Goal: Task Accomplishment & Management: Use online tool/utility

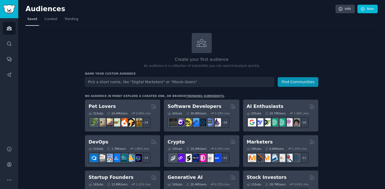
click at [316, 21] on nav "Saved Curated Trending" at bounding box center [202, 20] width 352 height 11
drag, startPoint x: 46, startPoint y: 141, endPoint x: 37, endPoint y: 143, distance: 9.0
click at [9, 164] on icon "Sidebar" at bounding box center [9, 165] width 4 height 4
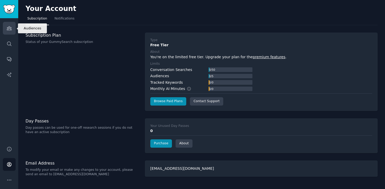
click at [9, 28] on icon "Sidebar" at bounding box center [9, 29] width 5 height 4
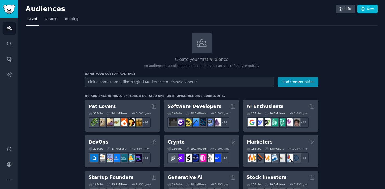
click at [108, 82] on input "text" at bounding box center [179, 82] width 189 height 10
type input "Brazilian Jiu Jitsu"
click at [278, 77] on button "Find Communities" at bounding box center [298, 82] width 41 height 10
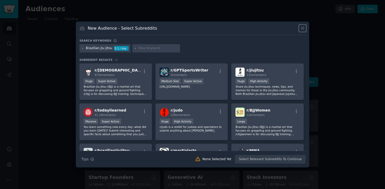
click at [303, 27] on icon at bounding box center [302, 28] width 5 height 5
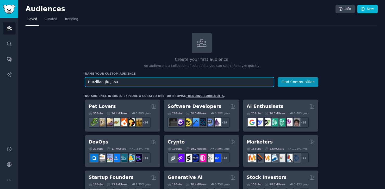
drag, startPoint x: 132, startPoint y: 82, endPoint x: 85, endPoint y: 78, distance: 46.8
click at [85, 78] on input "Brazilian Jiu Jitsu" at bounding box center [179, 82] width 189 height 10
type input "kettlebells"
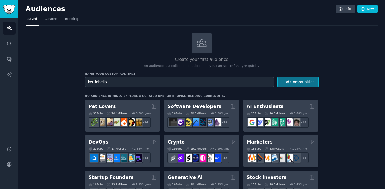
click at [295, 79] on button "Find Communities" at bounding box center [298, 82] width 41 height 10
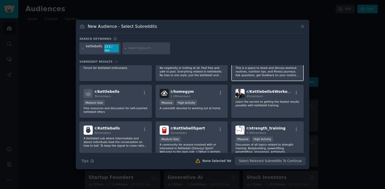
scroll to position [20, 0]
click at [148, 47] on input "text" at bounding box center [149, 48] width 40 height 5
type input "Tracking"
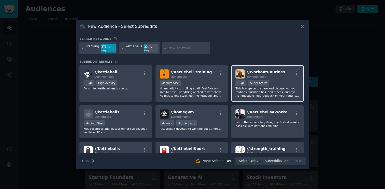
click at [278, 78] on div "r/ WorkoutRoutines 254k members Huge Super Active This is a space to share and …" at bounding box center [267, 83] width 72 height 37
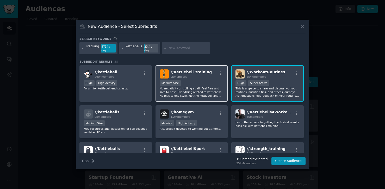
click at [196, 84] on div "Medium Size" at bounding box center [192, 84] width 64 height 7
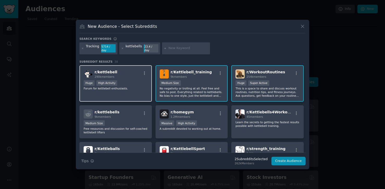
click at [131, 81] on div "Huge High Activity" at bounding box center [116, 84] width 64 height 7
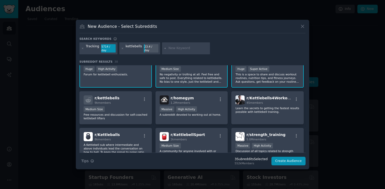
scroll to position [15, 0]
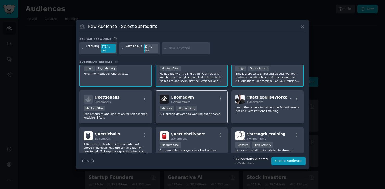
click at [162, 95] on img at bounding box center [164, 99] width 9 height 9
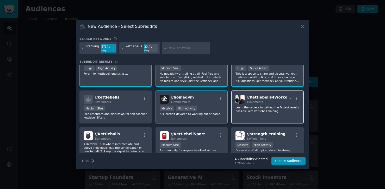
click at [259, 100] on div "45 members" at bounding box center [269, 102] width 47 height 4
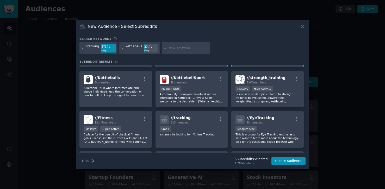
scroll to position [72, 0]
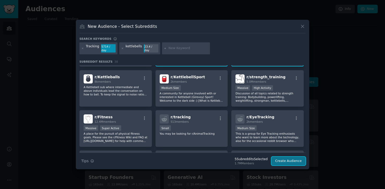
click at [288, 159] on button "Create Audience" at bounding box center [289, 161] width 34 height 9
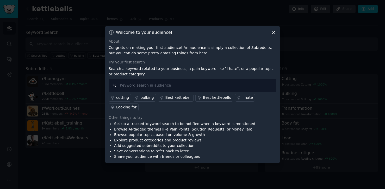
click at [147, 84] on input "text" at bounding box center [193, 85] width 168 height 13
type input "Tracking progress"
click at [227, 115] on div "Other things to try" at bounding box center [193, 117] width 168 height 5
click at [121, 108] on div "Looking for" at bounding box center [126, 107] width 20 height 5
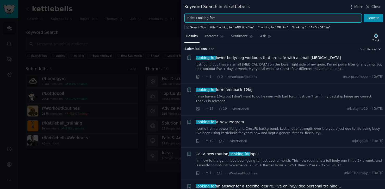
click at [224, 18] on input "title:"Looking for"" at bounding box center [272, 18] width 177 height 9
type input "title: tracking progress"
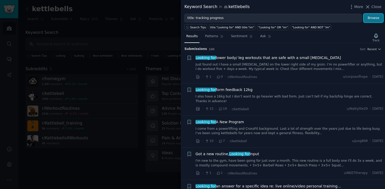
click at [373, 17] on button "Browse" at bounding box center [374, 18] width 20 height 9
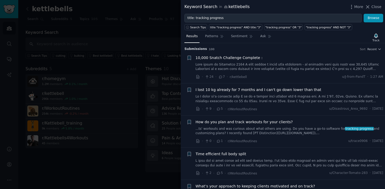
click at [238, 64] on link at bounding box center [290, 67] width 188 height 9
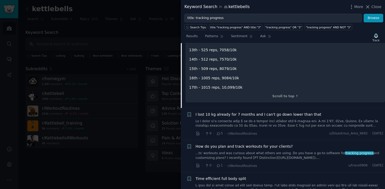
scroll to position [733, 0]
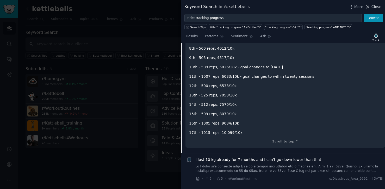
click at [371, 7] on icon at bounding box center [367, 6] width 5 height 5
